Goal: Information Seeking & Learning: Learn about a topic

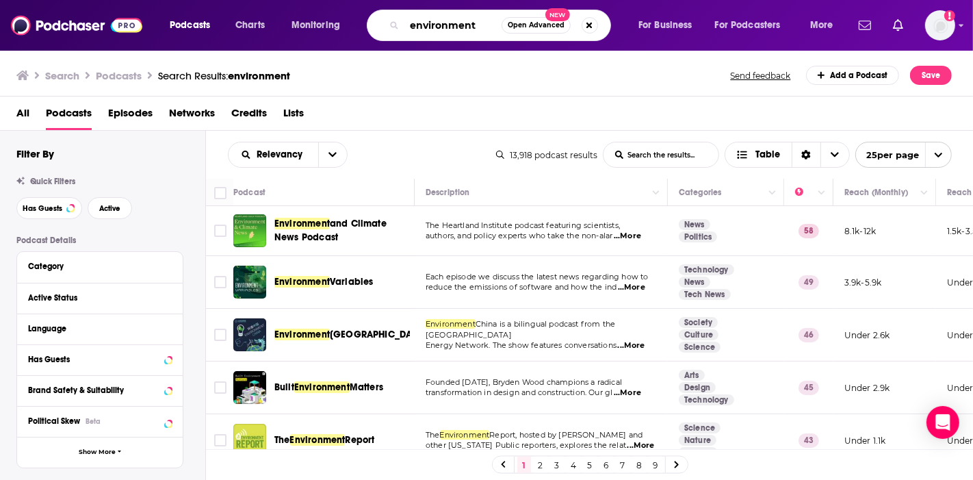
drag, startPoint x: 450, startPoint y: 25, endPoint x: 465, endPoint y: 27, distance: 15.3
click at [450, 25] on input "environment" at bounding box center [453, 25] width 97 height 22
click at [589, 26] on button "Search podcasts, credits, & more..." at bounding box center [590, 25] width 16 height 16
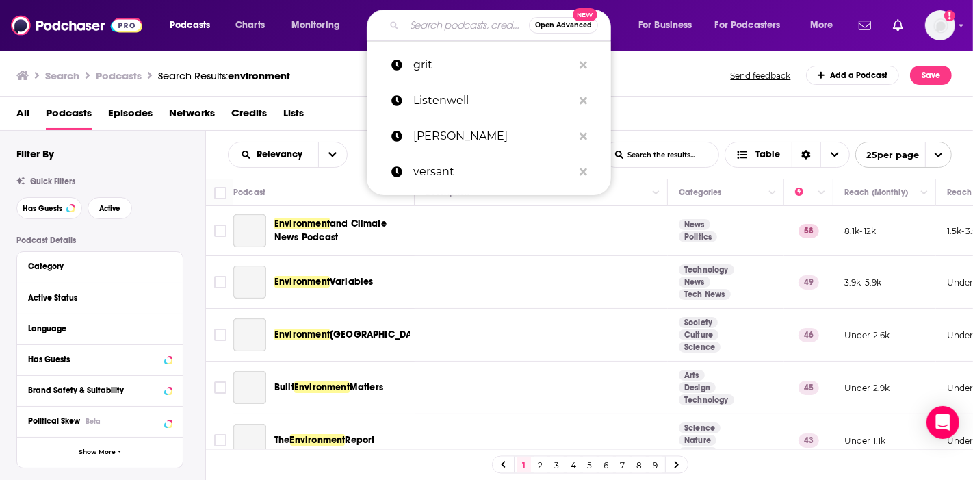
click at [478, 29] on input "environment" at bounding box center [467, 25] width 125 height 22
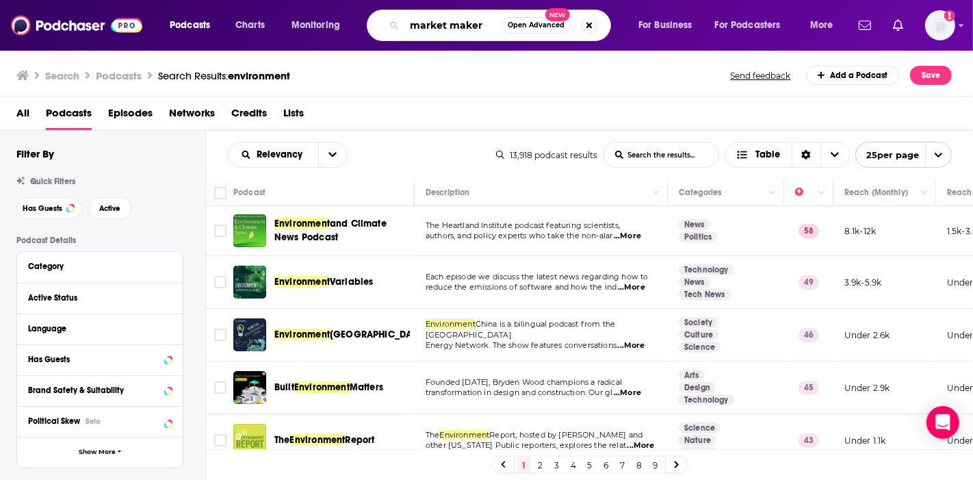
type input "market maker"
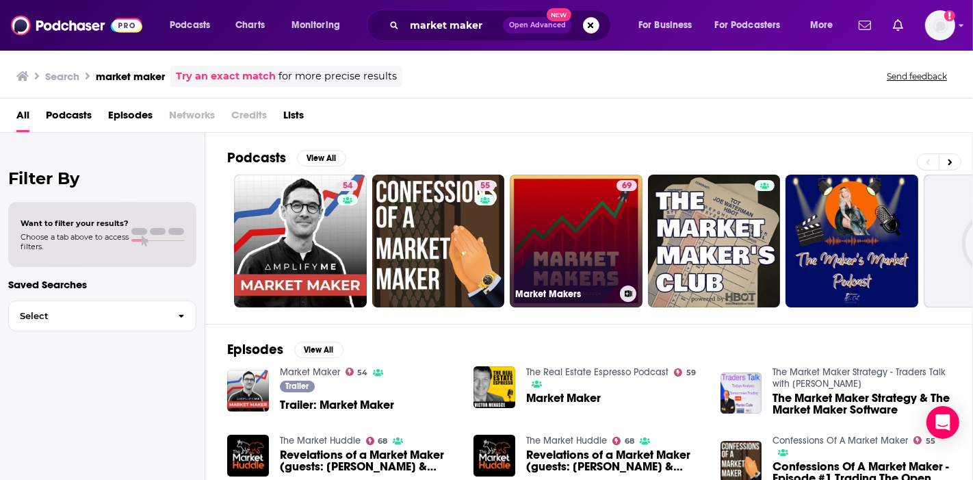
click at [544, 252] on link "69 Market Makers" at bounding box center [576, 241] width 133 height 133
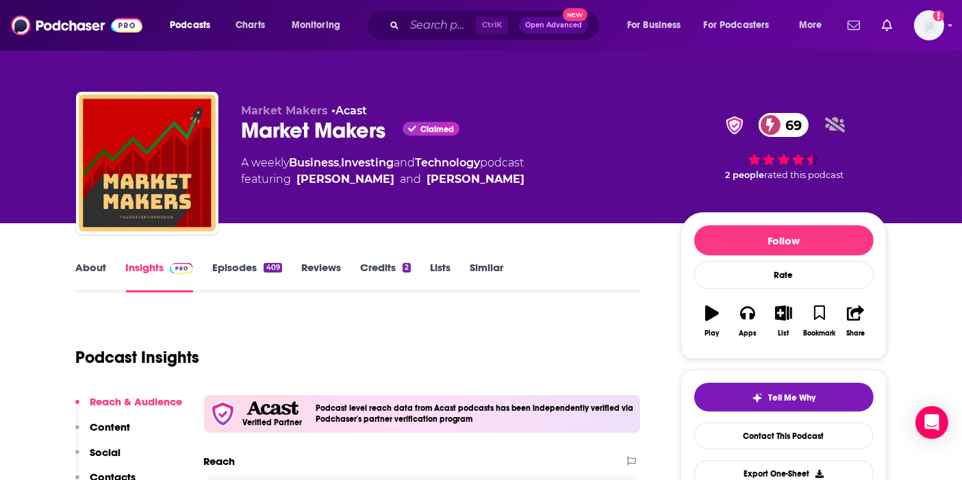
scroll to position [152, 0]
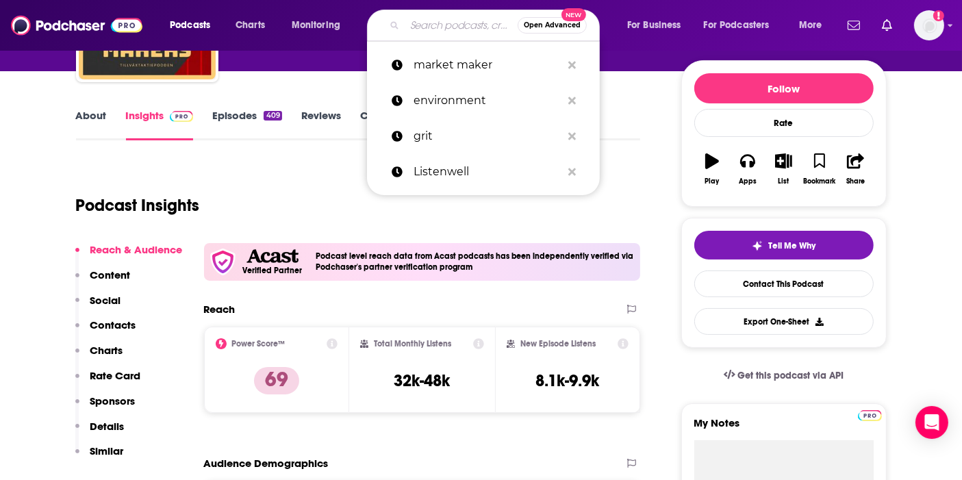
click at [442, 27] on input "Search podcasts, credits, & more..." at bounding box center [461, 25] width 113 height 22
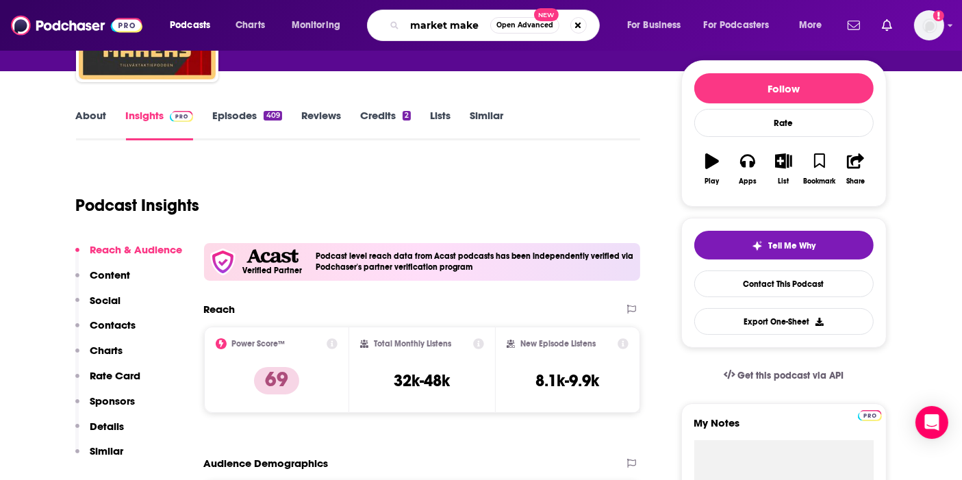
type input "market maker"
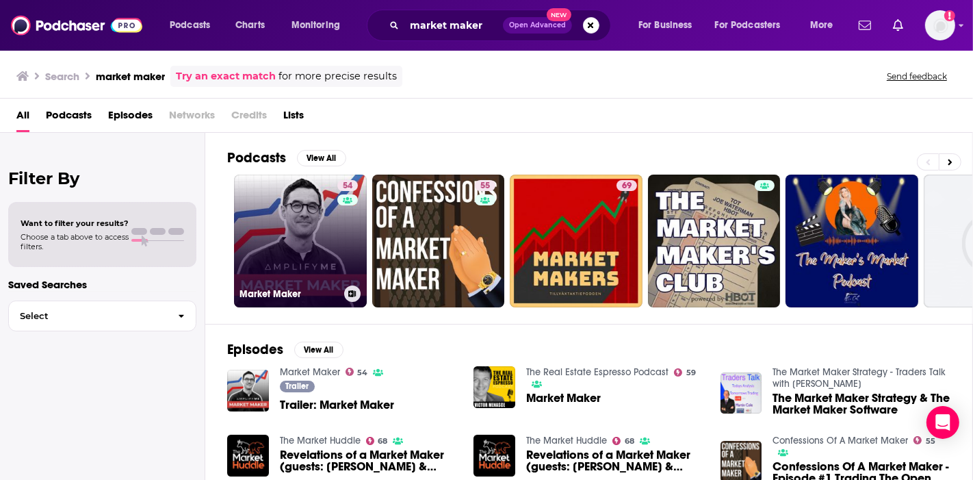
click at [283, 264] on link "54 Market Maker" at bounding box center [300, 241] width 133 height 133
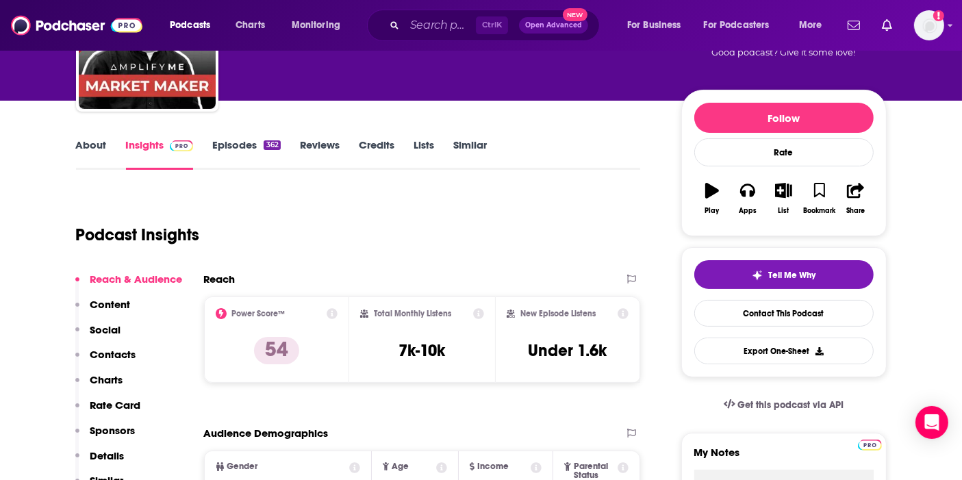
scroll to position [152, 0]
